Goal: Task Accomplishment & Management: Manage account settings

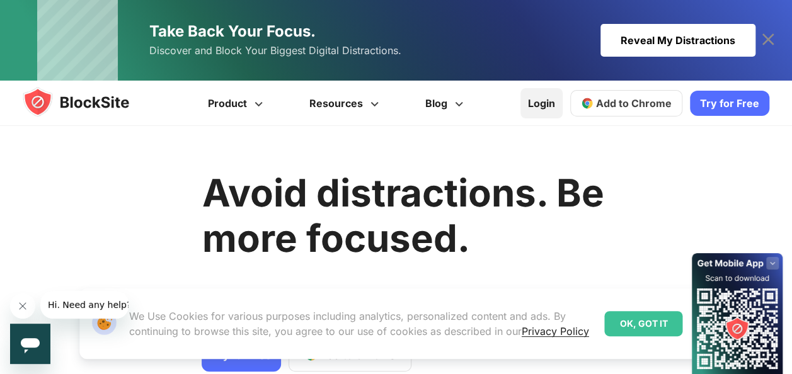
click at [550, 96] on link "Login" at bounding box center [542, 103] width 42 height 30
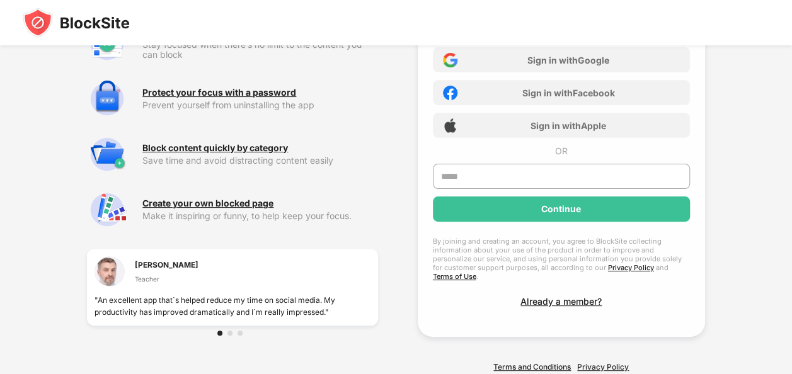
scroll to position [115, 0]
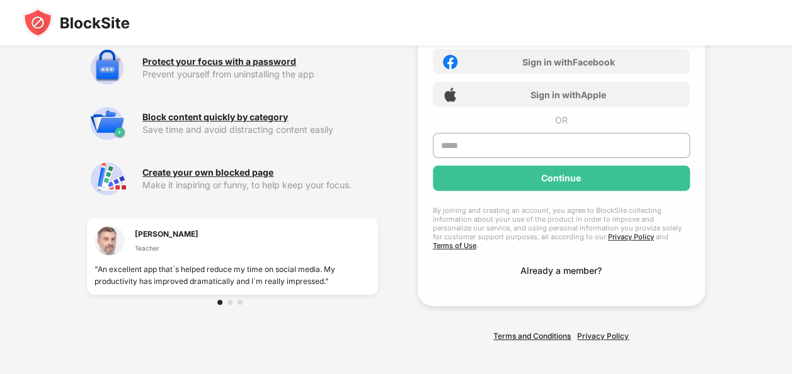
click at [569, 265] on div "Already a member?" at bounding box center [561, 270] width 81 height 11
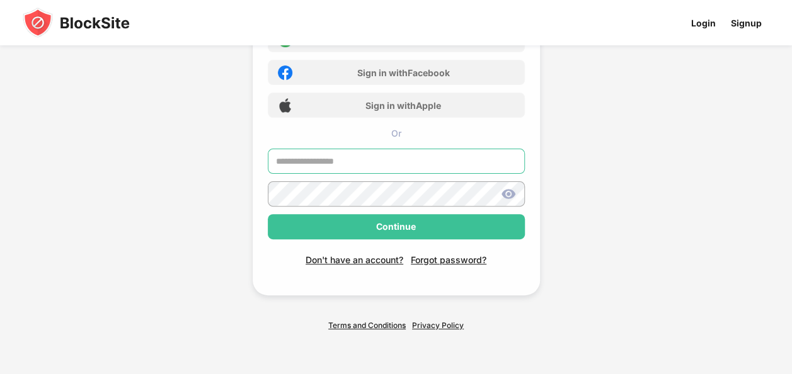
click at [403, 168] on input "text" at bounding box center [396, 161] width 257 height 25
type input "**********"
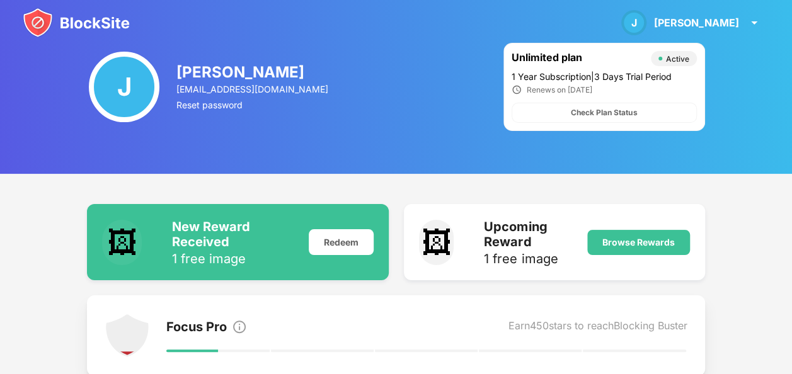
click at [42, 28] on img at bounding box center [76, 23] width 107 height 30
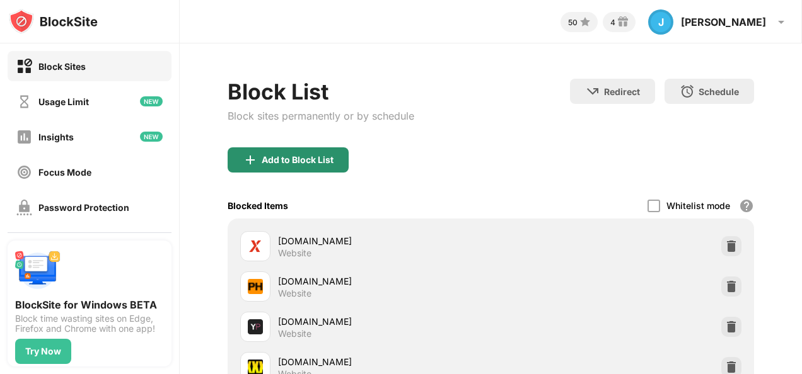
click at [318, 165] on div "Add to Block List" at bounding box center [288, 159] width 121 height 25
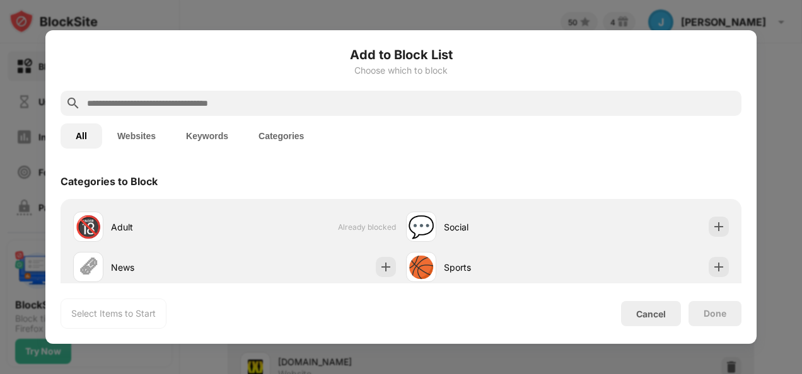
click at [199, 140] on button "Keywords" at bounding box center [207, 136] width 72 height 25
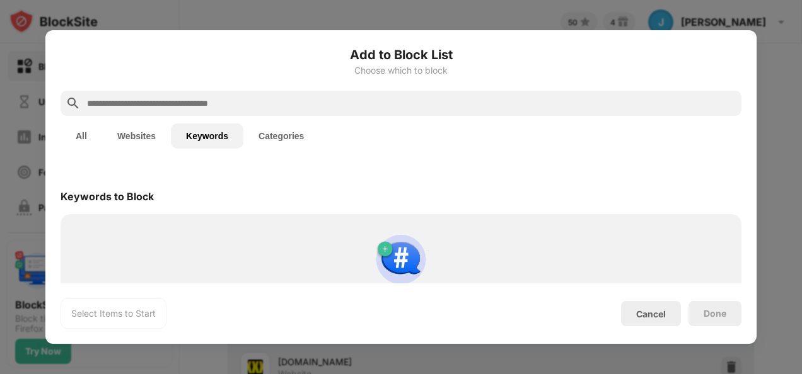
click at [140, 245] on div "Use search to add keywords Block URLs containing specific words." at bounding box center [401, 278] width 666 height 113
click at [146, 106] on input "text" at bounding box center [411, 103] width 650 height 15
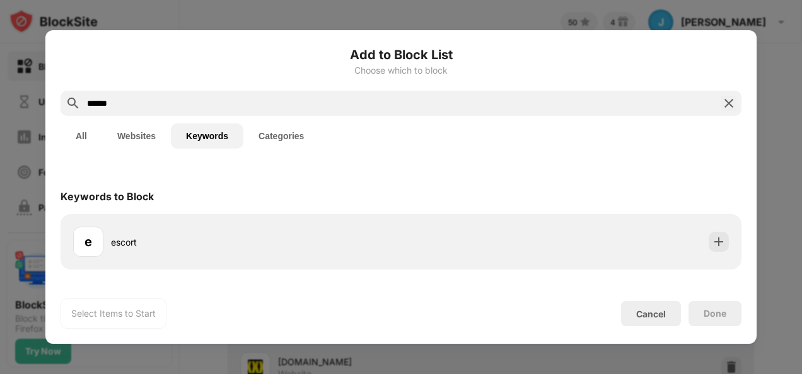
click at [144, 139] on button "Websites" at bounding box center [136, 136] width 69 height 25
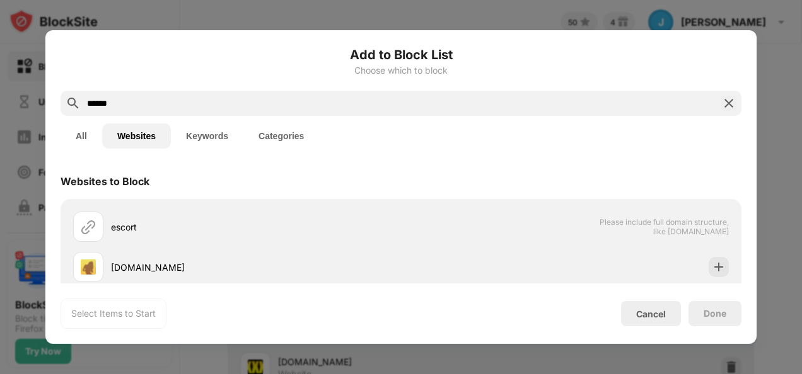
click at [126, 104] on input "******" at bounding box center [401, 103] width 630 height 15
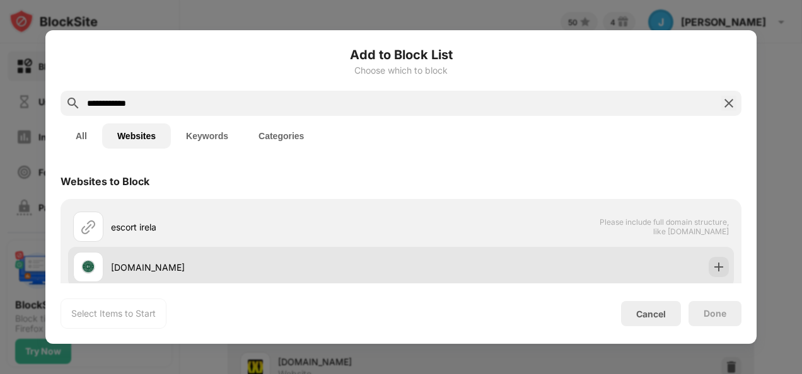
type input "**********"
click at [130, 262] on div "escort-ireland.com" at bounding box center [256, 267] width 290 height 13
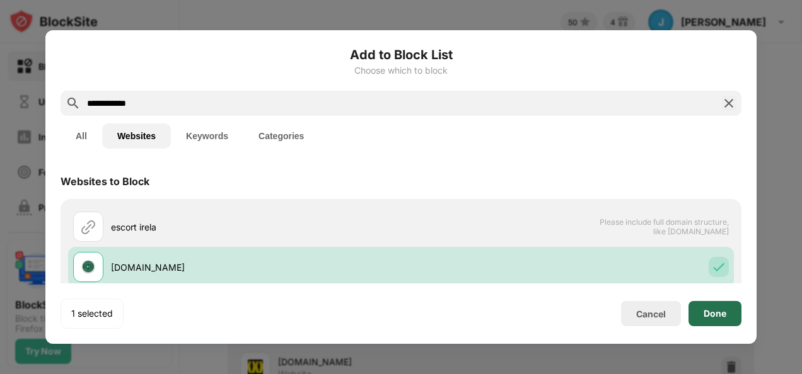
click at [708, 309] on div "Done" at bounding box center [714, 314] width 23 height 10
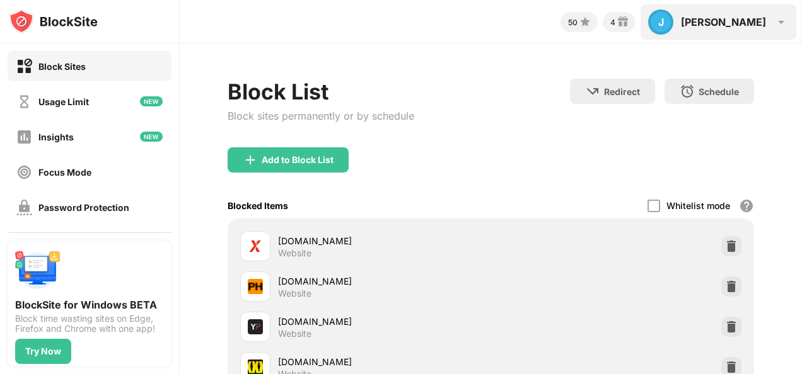
click at [781, 23] on img at bounding box center [780, 21] width 15 height 15
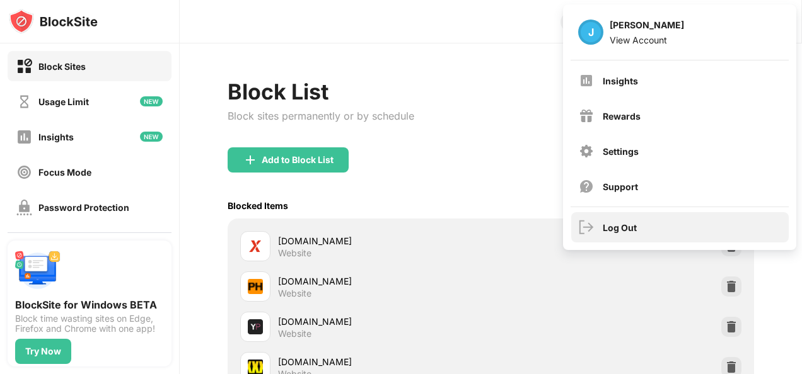
click at [625, 224] on div "Log Out" at bounding box center [620, 227] width 34 height 11
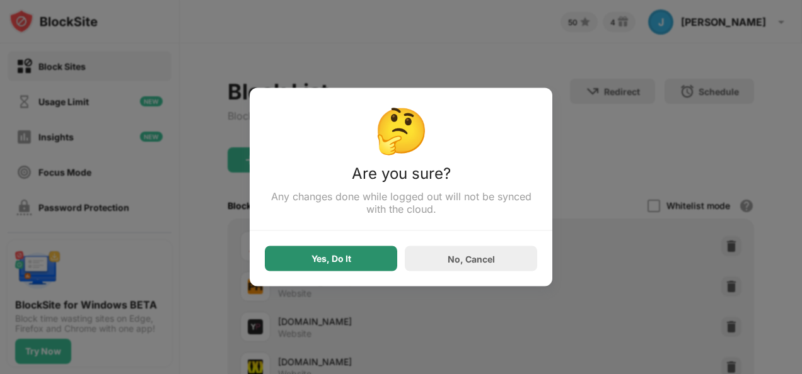
click at [374, 263] on div "Yes, Do It" at bounding box center [331, 258] width 132 height 25
